Goal: Task Accomplishment & Management: Complete application form

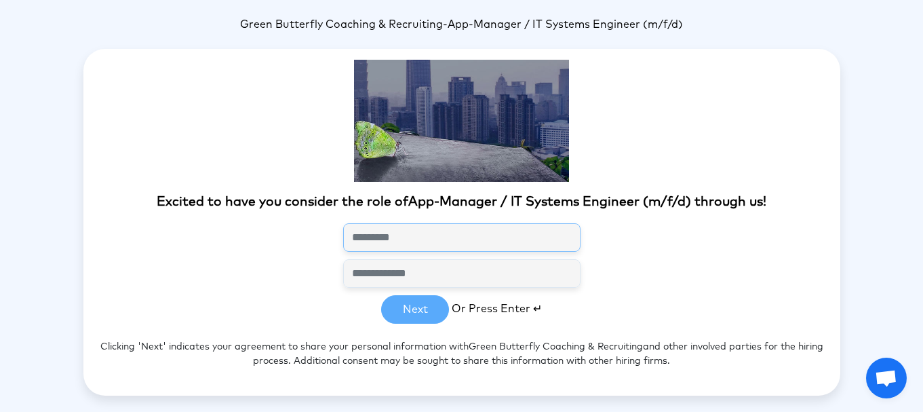
click at [378, 242] on input "text" at bounding box center [461, 237] width 237 height 28
type input "**********"
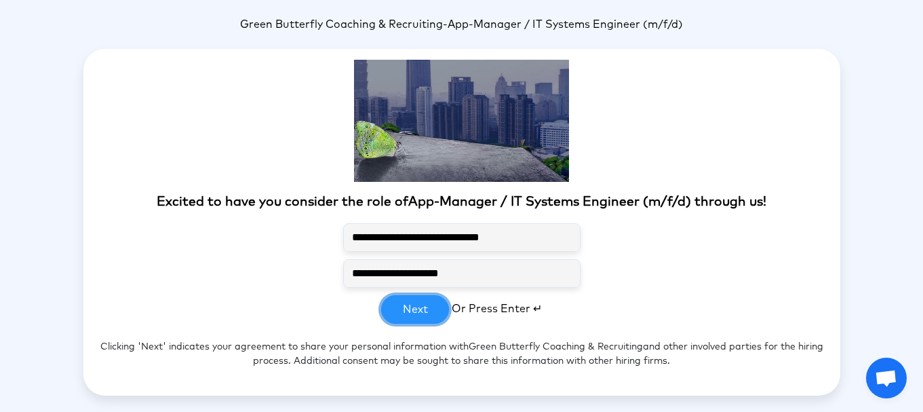
click at [423, 311] on button "Next" at bounding box center [415, 309] width 68 height 28
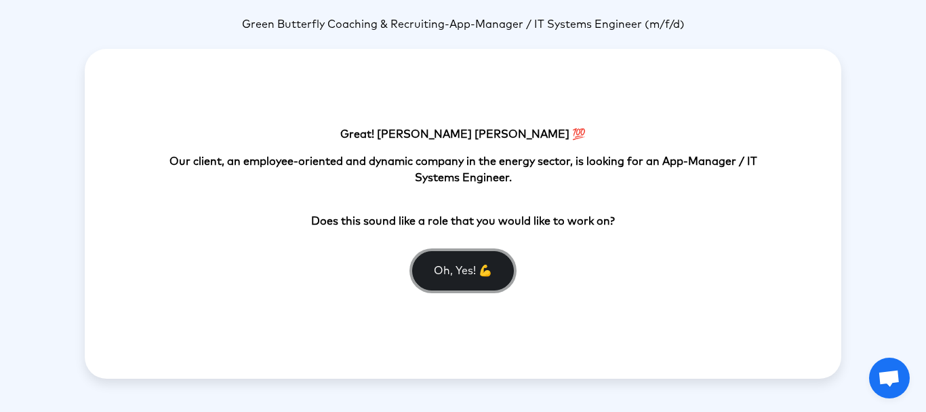
click at [441, 271] on button "Oh, Yes! 💪" at bounding box center [463, 270] width 102 height 39
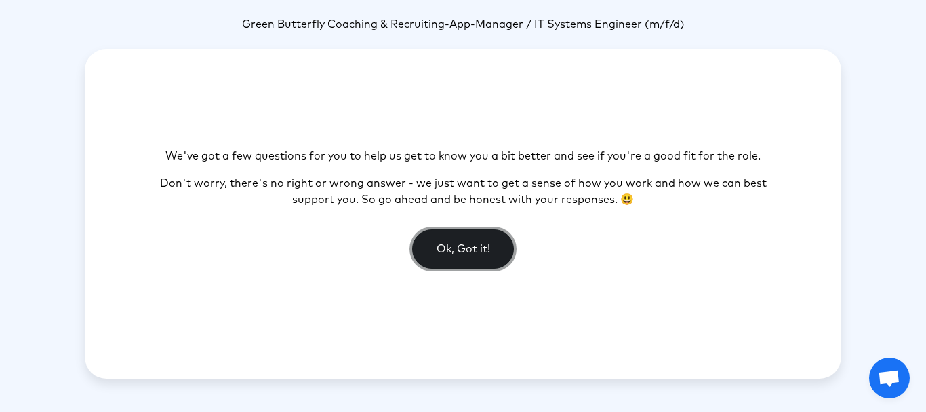
click at [467, 245] on button "Ok, Got it!" at bounding box center [463, 248] width 102 height 39
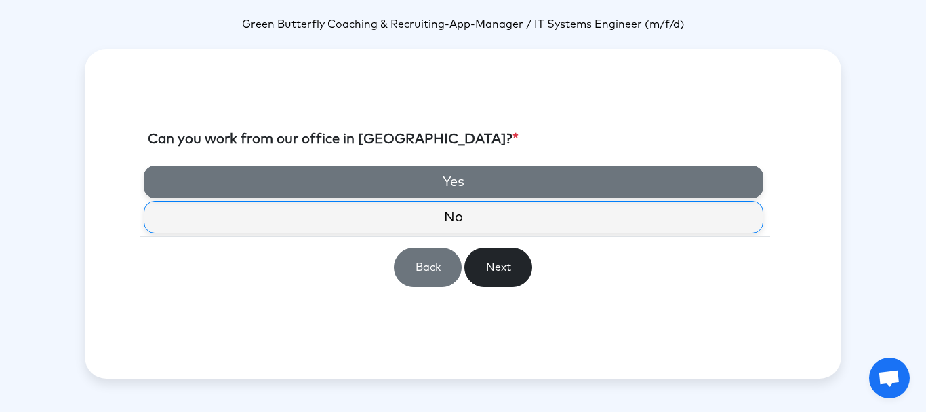
click at [416, 184] on label "Yes" at bounding box center [454, 181] width 620 height 33
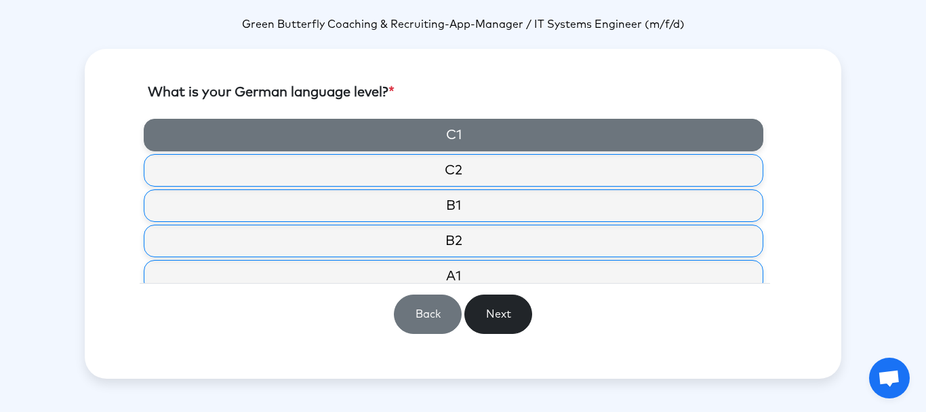
click at [468, 135] on label "C1" at bounding box center [454, 135] width 620 height 33
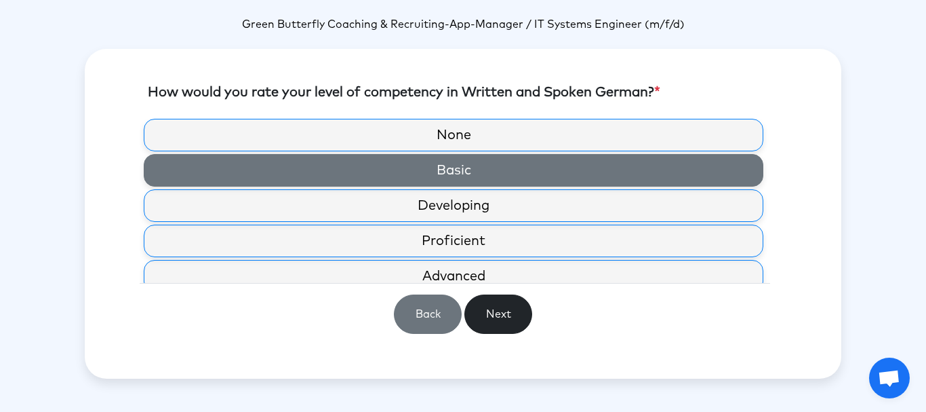
click at [471, 164] on label "Basic" at bounding box center [454, 170] width 620 height 33
click at [473, 173] on label "Basic" at bounding box center [454, 170] width 620 height 33
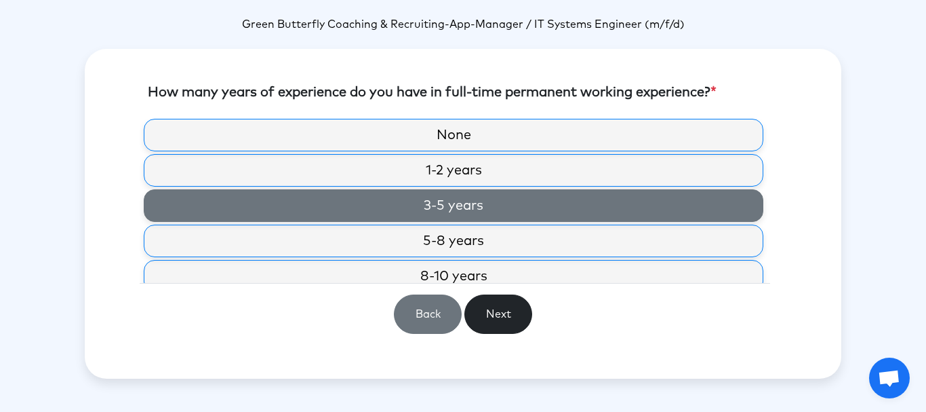
click at [462, 207] on label "3-5 years" at bounding box center [454, 205] width 620 height 33
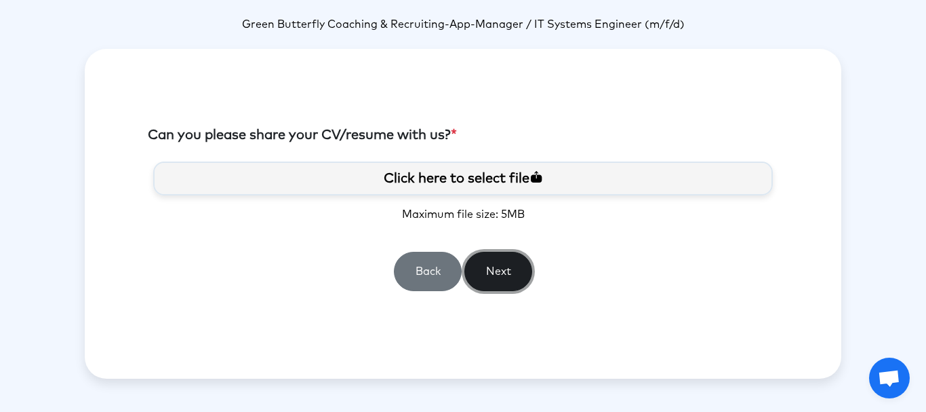
click at [498, 265] on button "Next" at bounding box center [499, 271] width 68 height 39
